Goal: Task Accomplishment & Management: Use online tool/utility

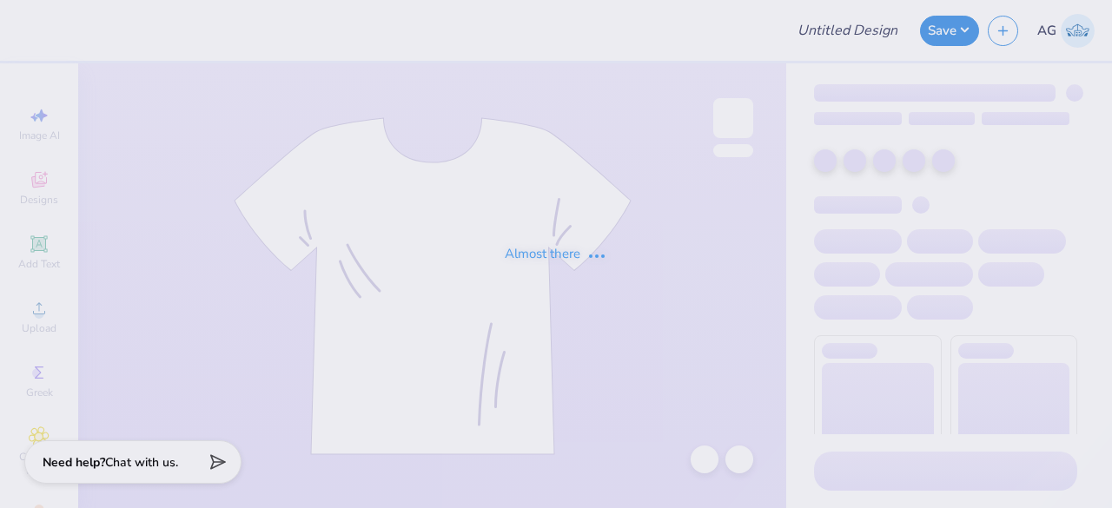
type input "tees for Cancer awareness LAU"
type input "Film Board Fall Merch 25"
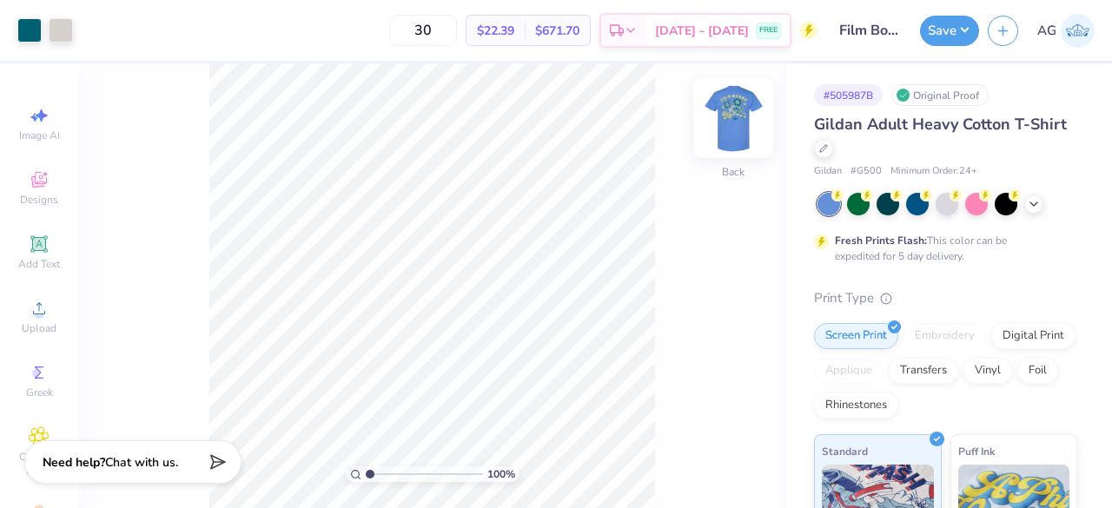
click at [727, 127] on img at bounding box center [734, 118] width 70 height 70
click at [96, 27] on div at bounding box center [92, 29] width 24 height 24
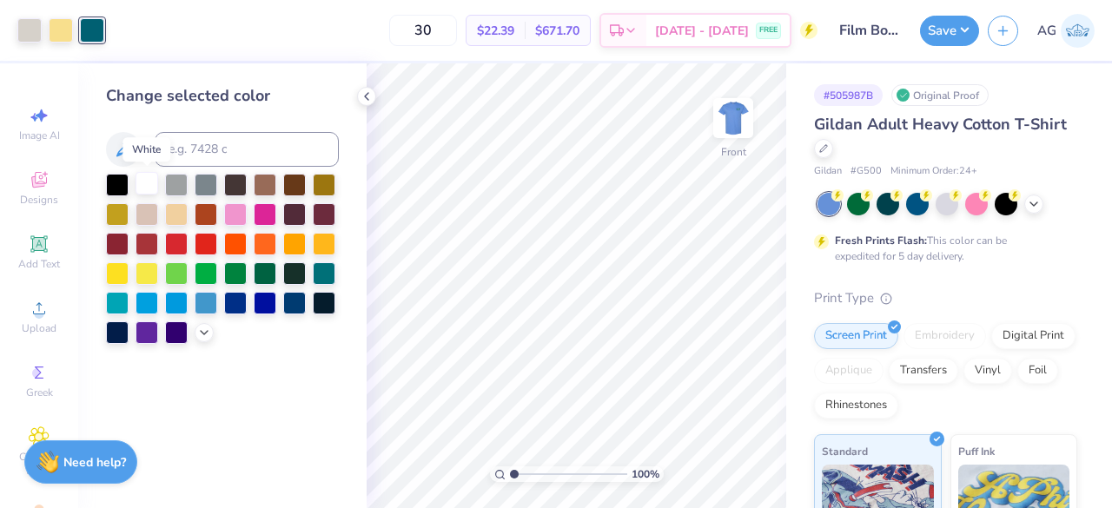
click at [147, 183] on div at bounding box center [147, 183] width 23 height 23
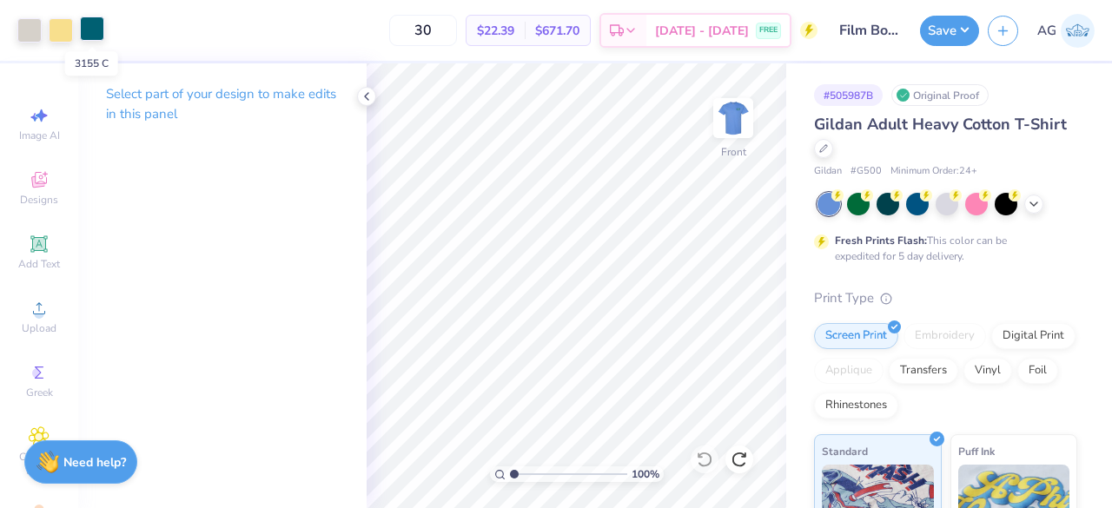
click at [97, 30] on div at bounding box center [92, 29] width 24 height 24
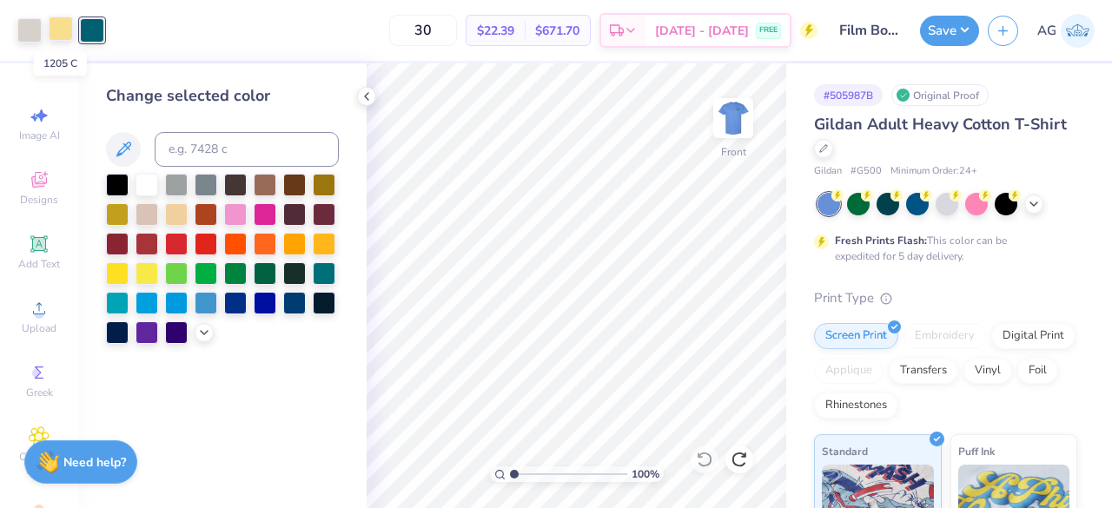
click at [63, 30] on div at bounding box center [61, 29] width 24 height 24
click at [148, 183] on div at bounding box center [147, 183] width 23 height 23
click at [93, 22] on div at bounding box center [92, 29] width 24 height 24
click at [117, 276] on div at bounding box center [117, 272] width 23 height 23
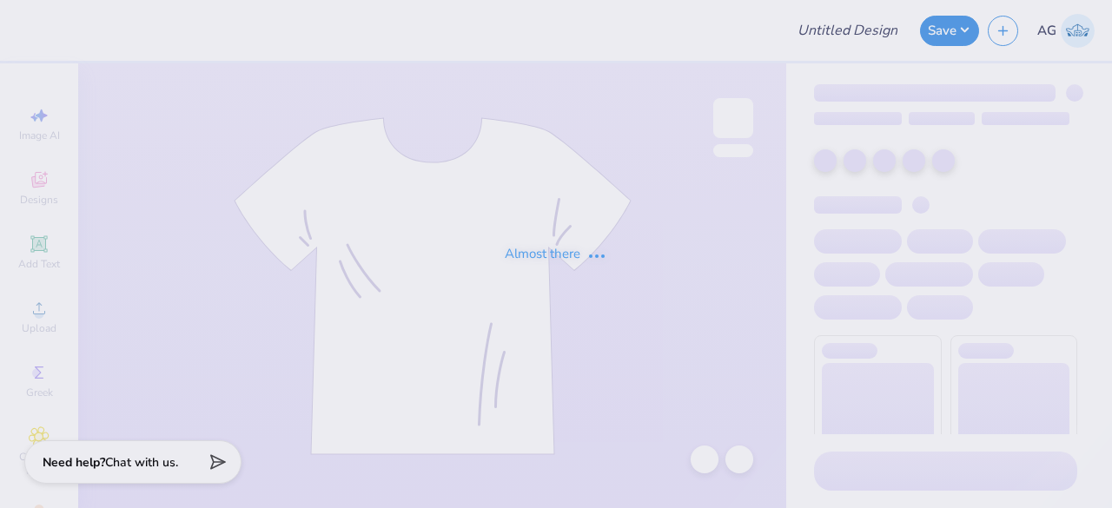
type input "Film Board Fall Merch 25"
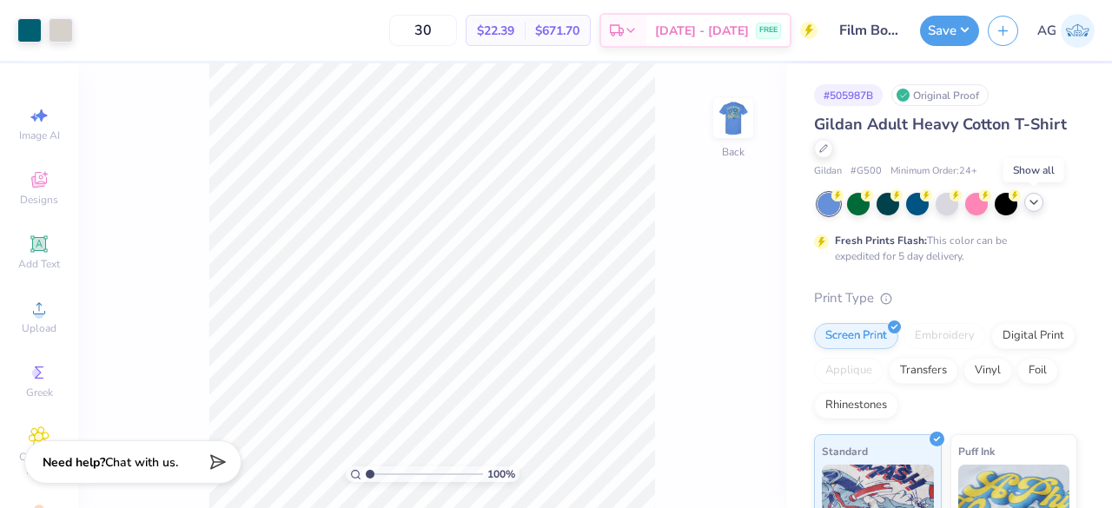
click at [1037, 206] on icon at bounding box center [1034, 203] width 14 height 14
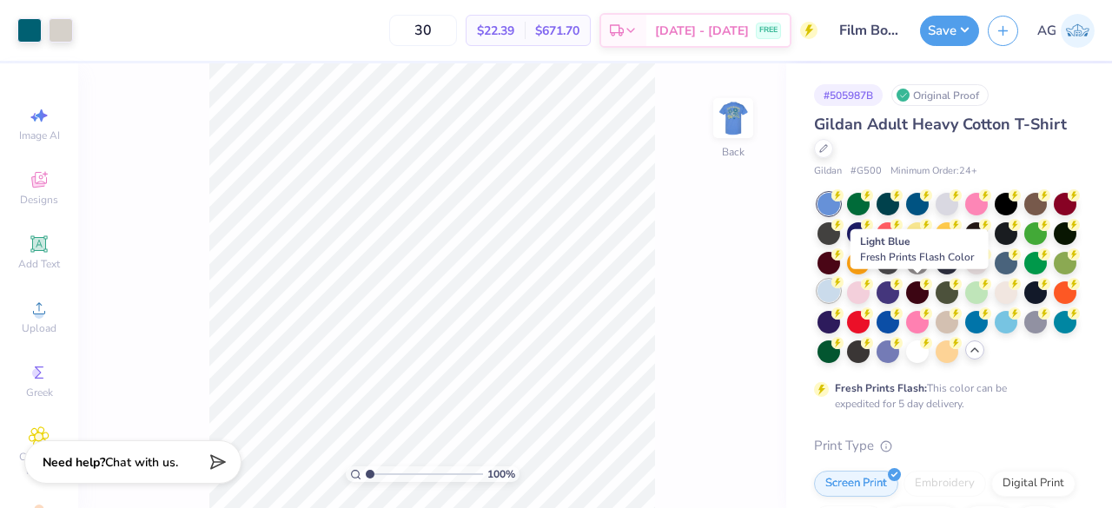
click at [840, 294] on div at bounding box center [829, 291] width 23 height 23
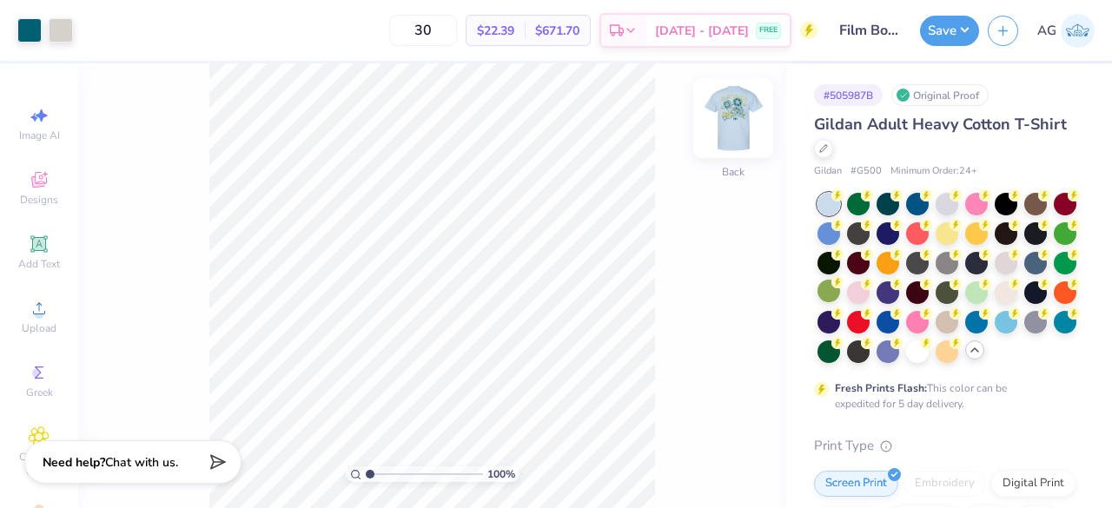
click at [740, 126] on img at bounding box center [734, 118] width 70 height 70
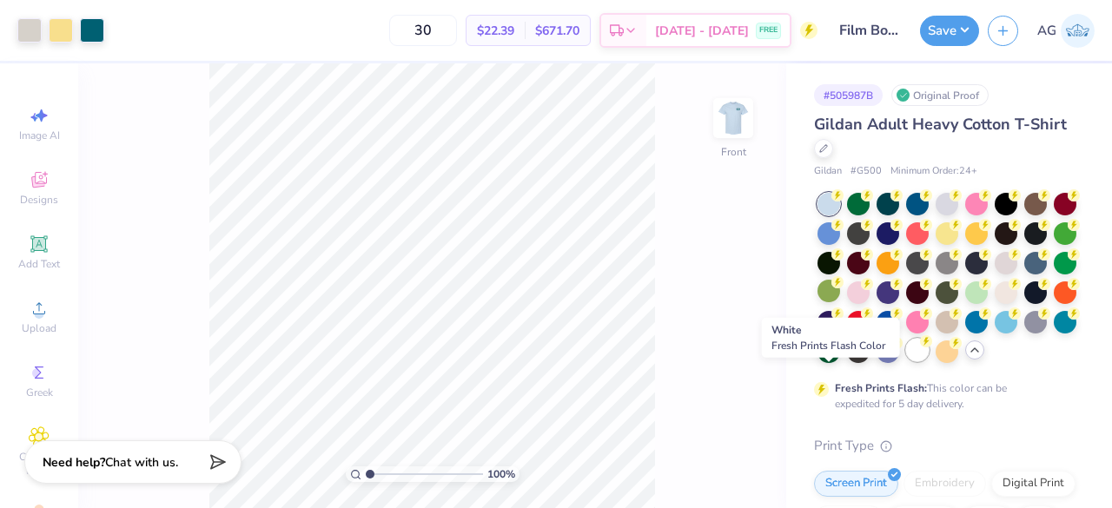
click at [906, 361] on div at bounding box center [917, 350] width 23 height 23
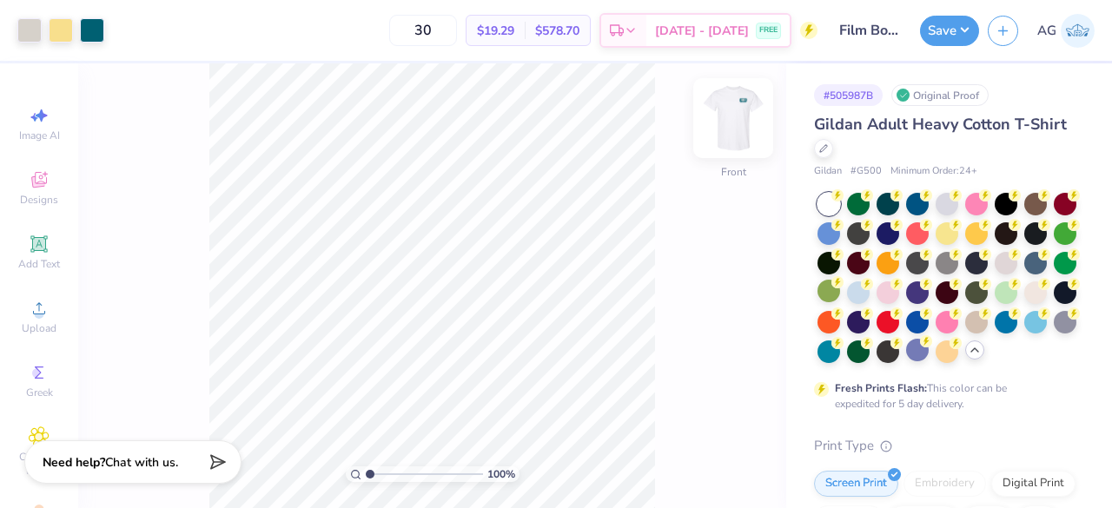
click at [741, 120] on img at bounding box center [734, 118] width 70 height 70
click at [735, 138] on img at bounding box center [734, 118] width 70 height 70
